Goal: Task Accomplishment & Management: Use online tool/utility

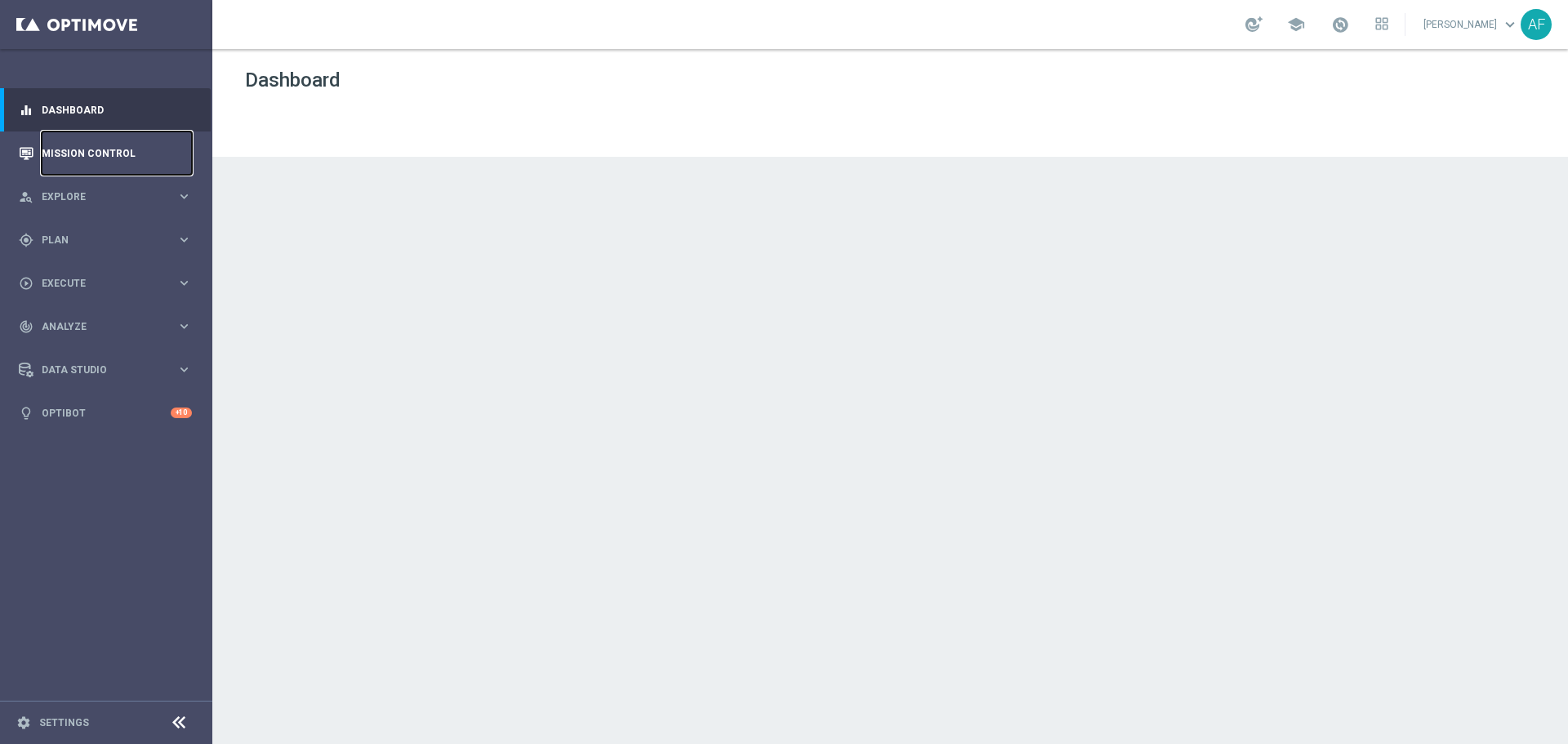
click at [106, 148] on link "Mission Control" at bounding box center [116, 153] width 150 height 43
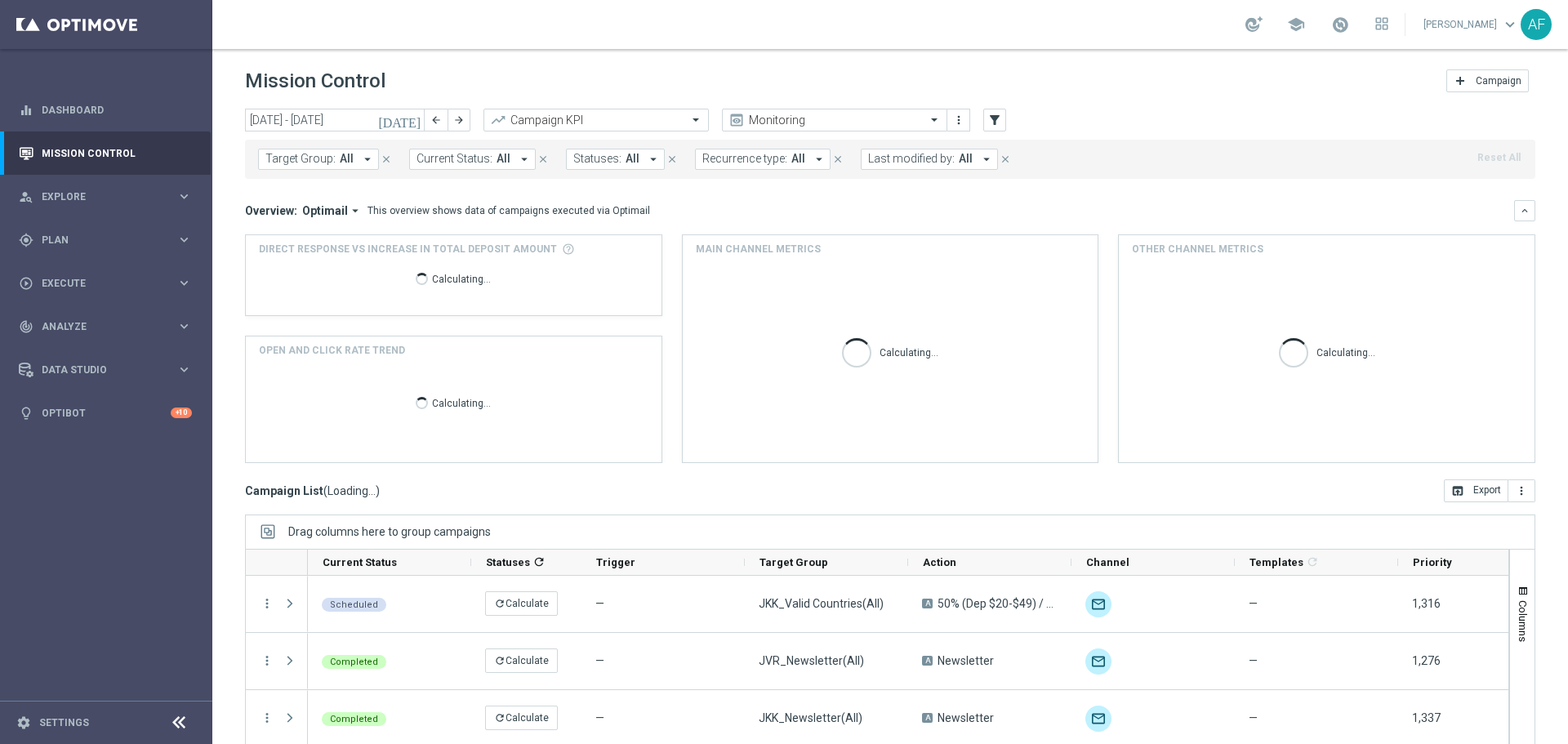
click at [1180, 84] on div "Mission Control add Campaign" at bounding box center [890, 82] width 1290 height 32
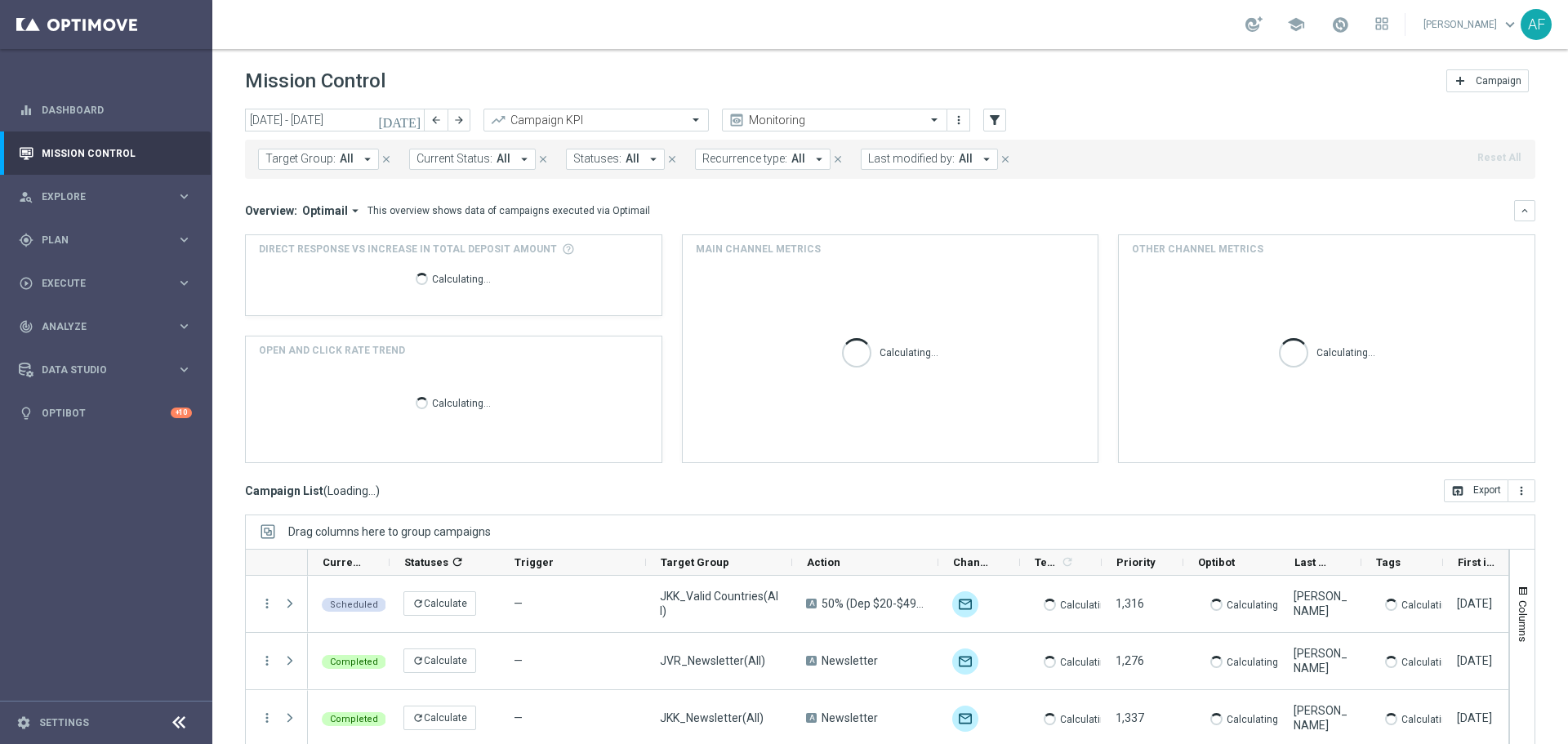
click at [414, 120] on icon "today" at bounding box center [400, 120] width 44 height 15
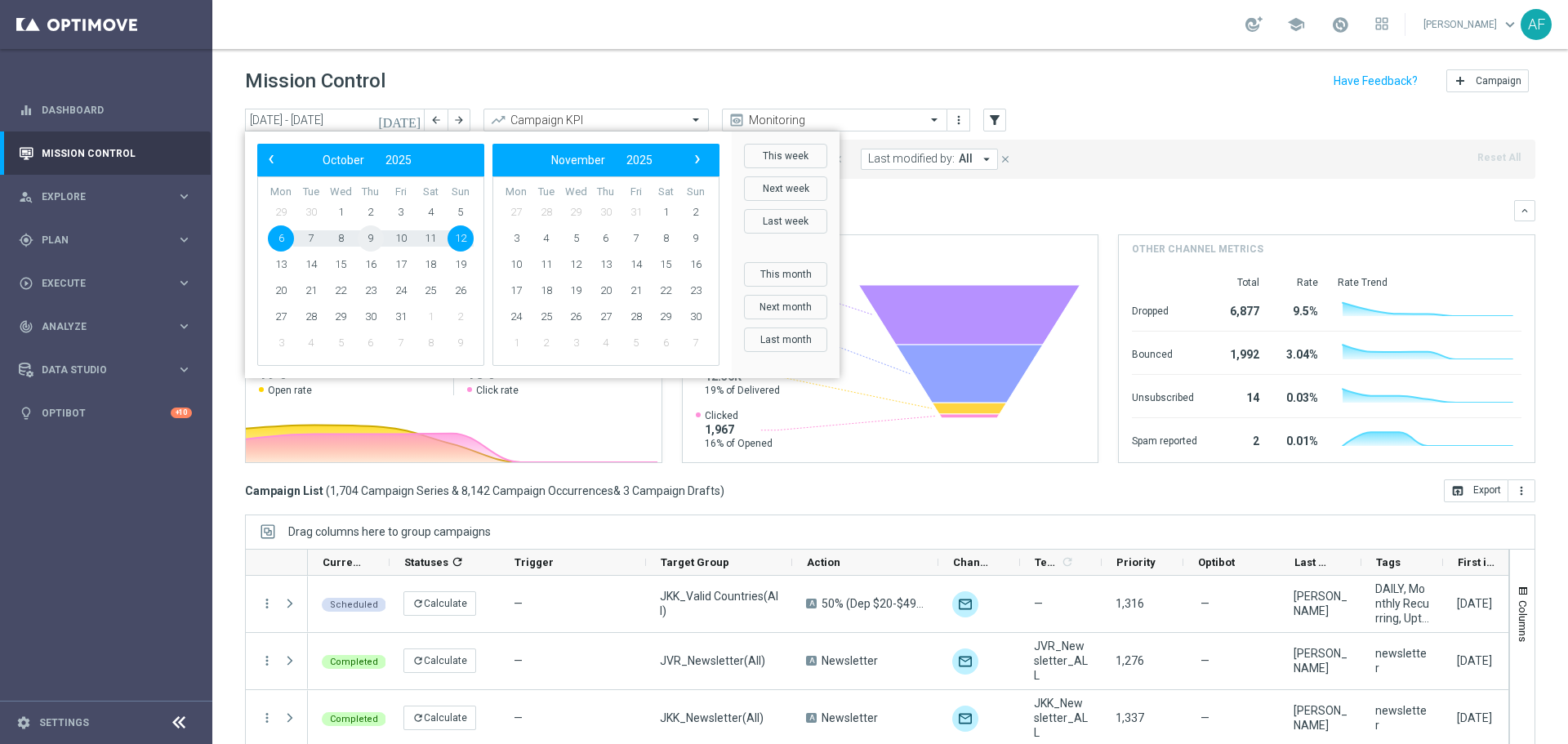
click at [365, 238] on span "9" at bounding box center [371, 238] width 26 height 26
click at [366, 238] on span "9" at bounding box center [371, 238] width 26 height 26
type input "09 Oct 2025 - 09 Oct 2025"
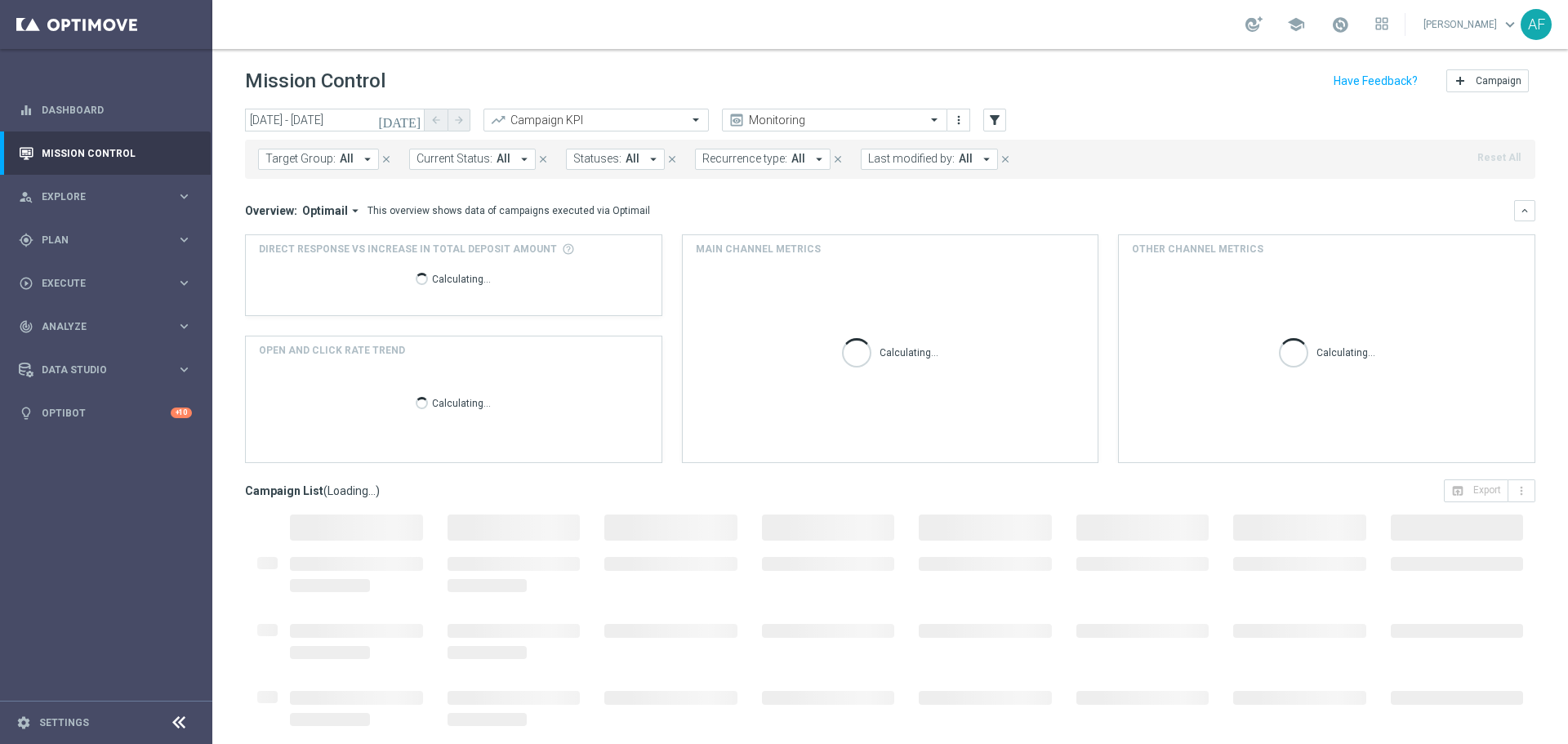
click at [363, 166] on icon "arrow_drop_down" at bounding box center [368, 159] width 15 height 15
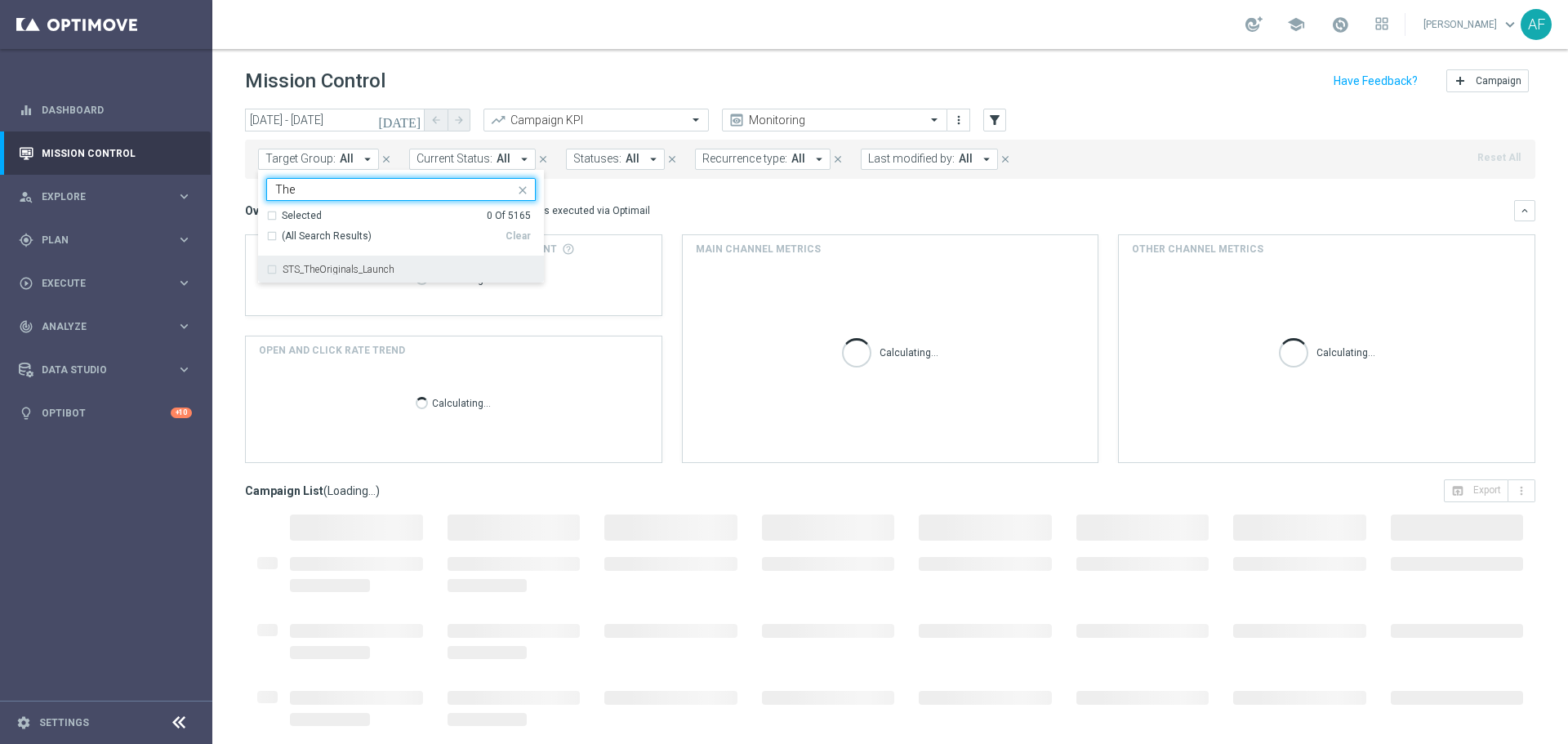
click at [387, 269] on label "STS_TheOriginals_Launch" at bounding box center [338, 269] width 112 height 9
type input "The"
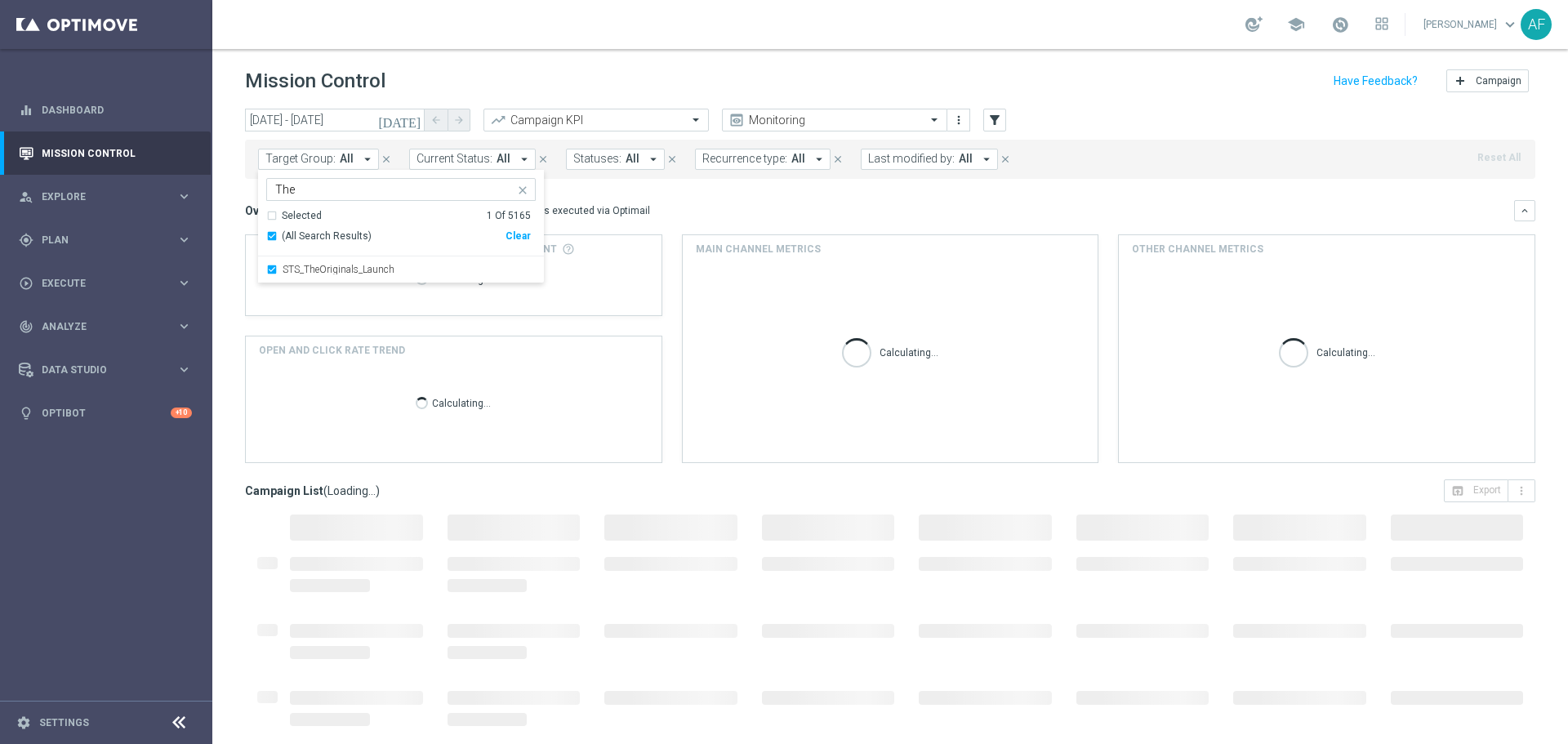
click at [646, 198] on mini-dashboard "Overview: Optimail arrow_drop_down This overview shows data of campaigns execut…" at bounding box center [890, 329] width 1290 height 300
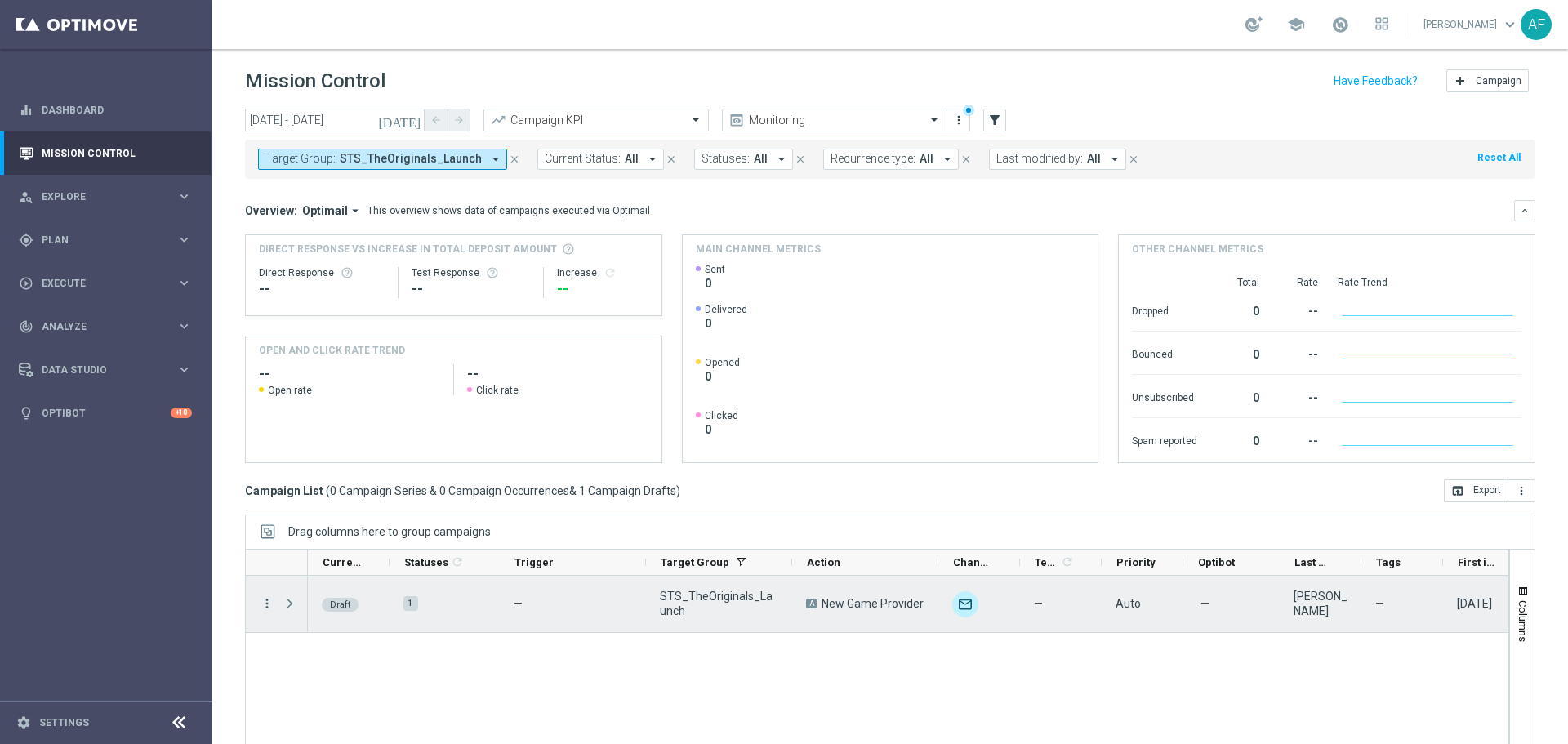
click at [267, 606] on icon "more_vert" at bounding box center [267, 603] width 15 height 15
click at [302, 611] on span "Campaign Details" at bounding box center [340, 613] width 83 height 11
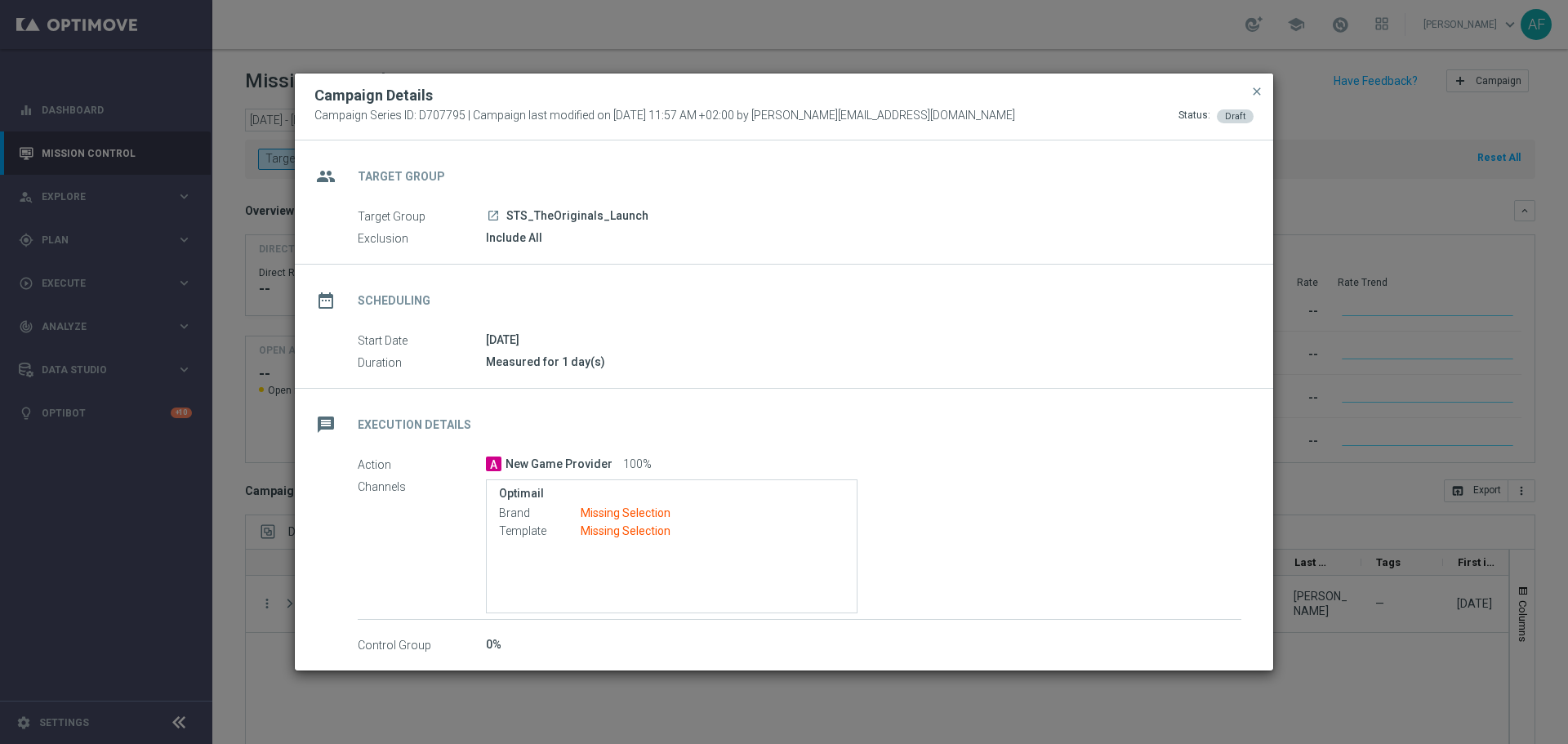
drag, startPoint x: 1256, startPoint y: 95, endPoint x: 1243, endPoint y: 95, distance: 13.0
click at [1256, 95] on span "close" at bounding box center [1256, 91] width 13 height 13
